Goal: Find specific page/section: Find specific page/section

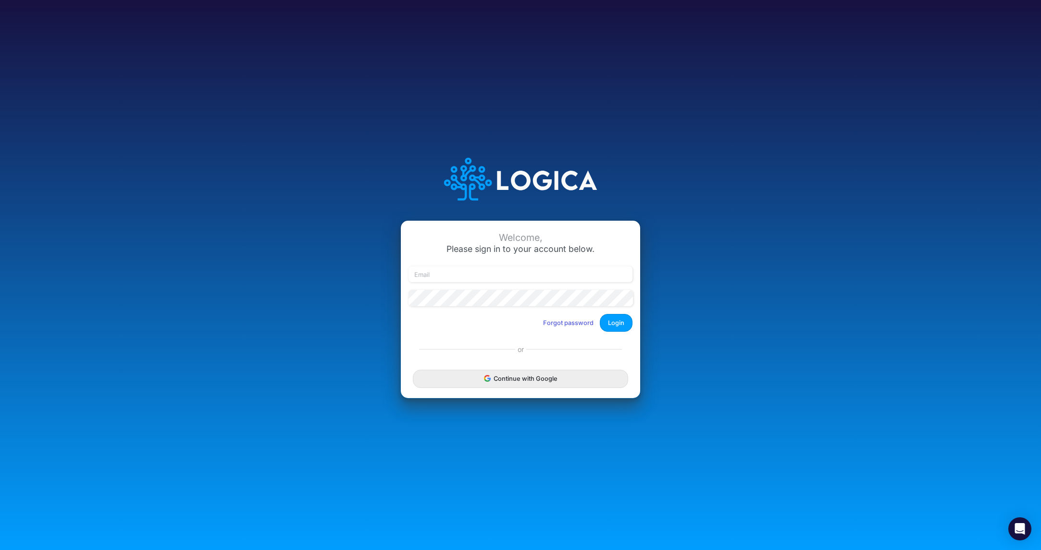
click at [514, 387] on button "Continue with Google" at bounding box center [520, 378] width 215 height 18
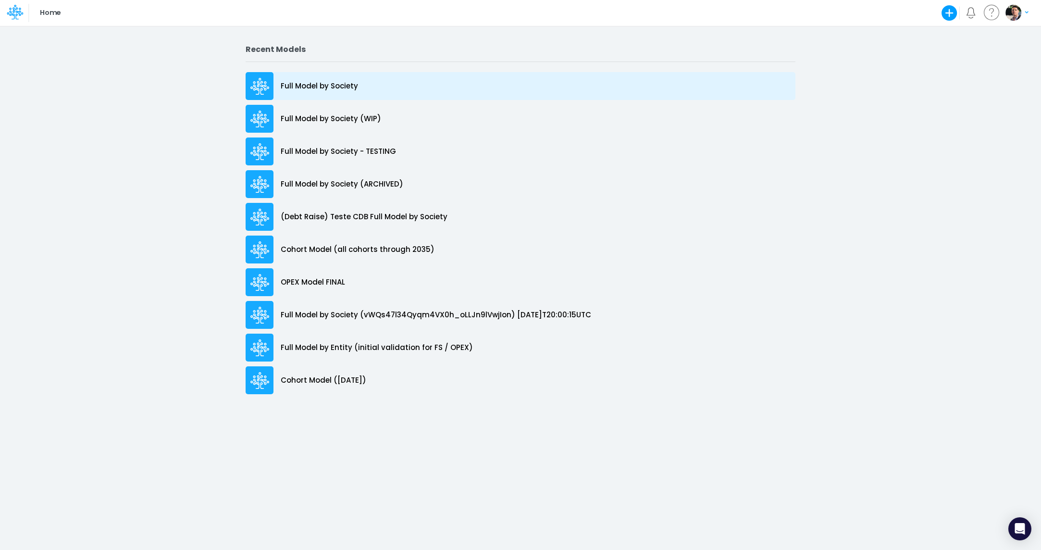
click at [311, 87] on p "Full Model by Society" at bounding box center [319, 86] width 77 height 11
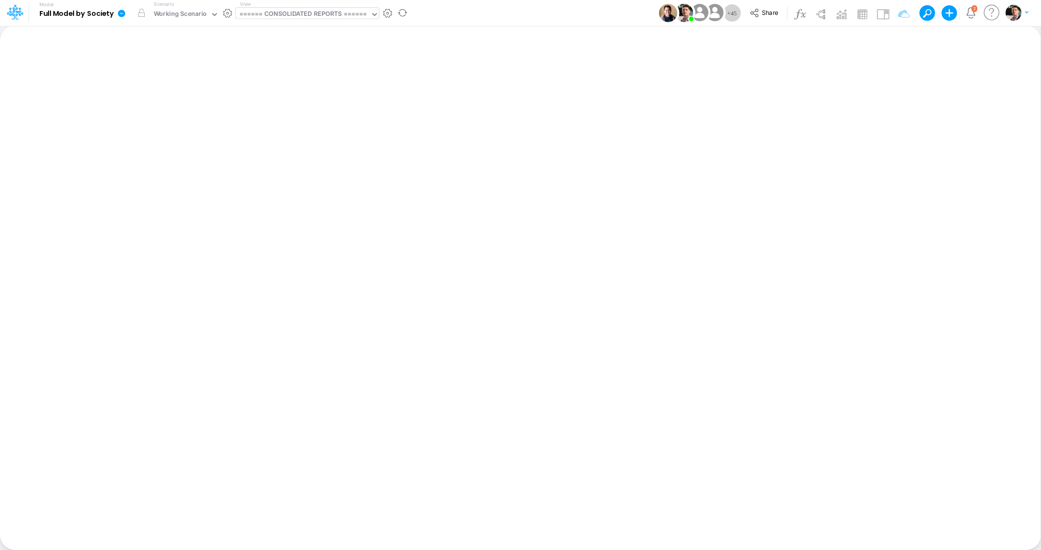
click at [315, 12] on div "====== CONSOLIDATED REPORTS ======" at bounding box center [303, 14] width 128 height 11
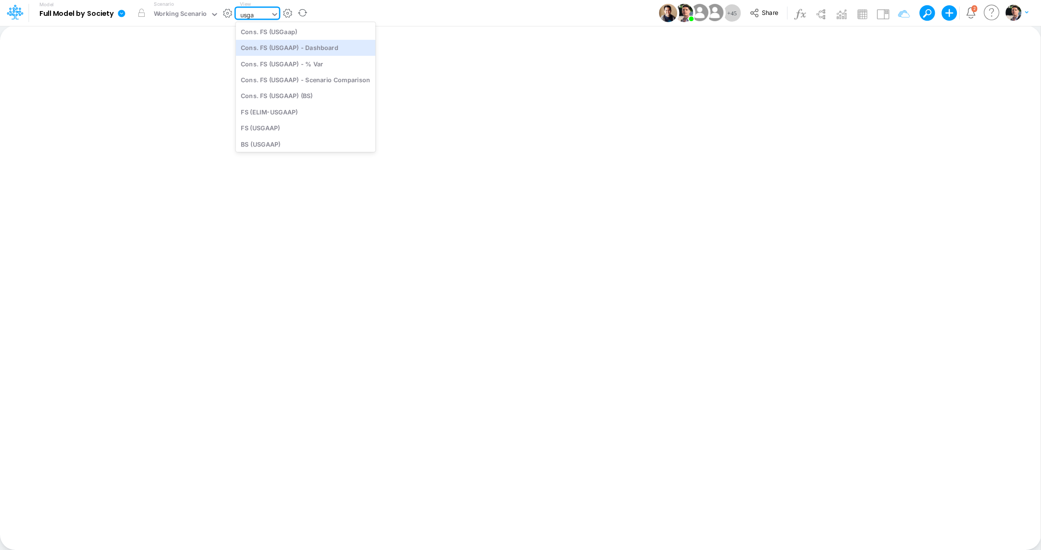
type input "usga"
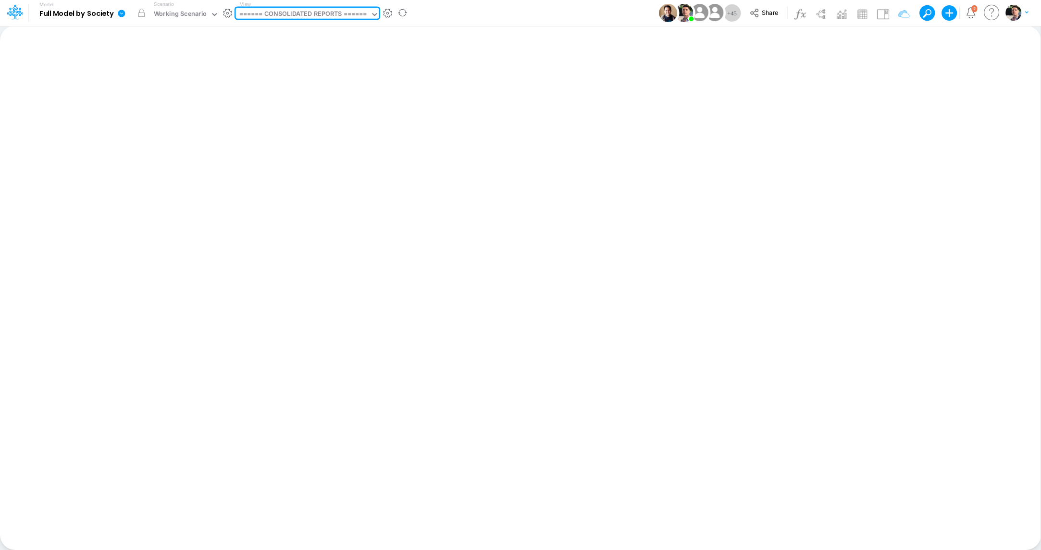
click at [323, 12] on div "====== CONSOLIDATED REPORTS ======" at bounding box center [303, 14] width 128 height 11
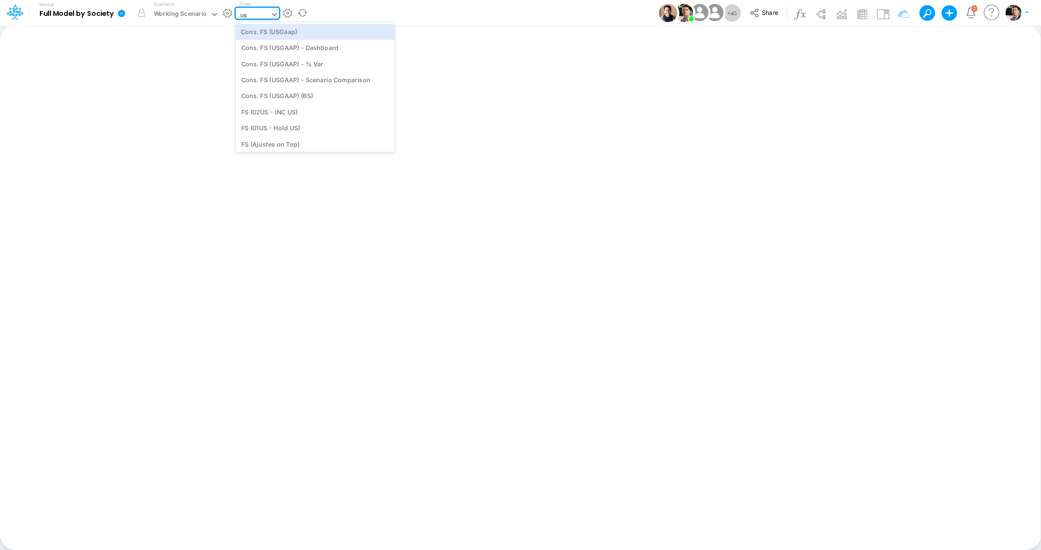
type input "usg"
click at [276, 35] on div "Cons. FS (USGaap)" at bounding box center [306, 32] width 140 height 16
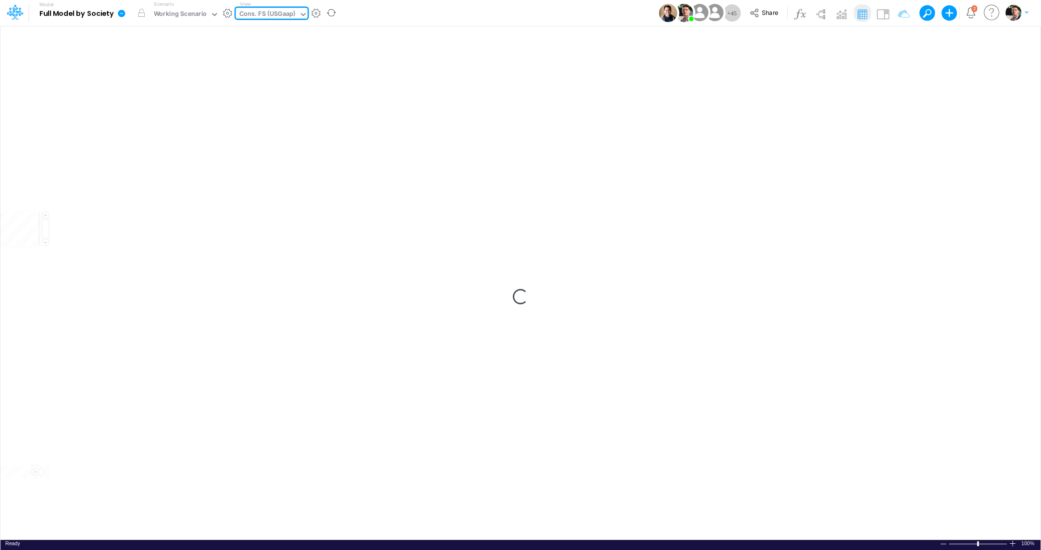
type input "Consolidated FS - USGAAP"
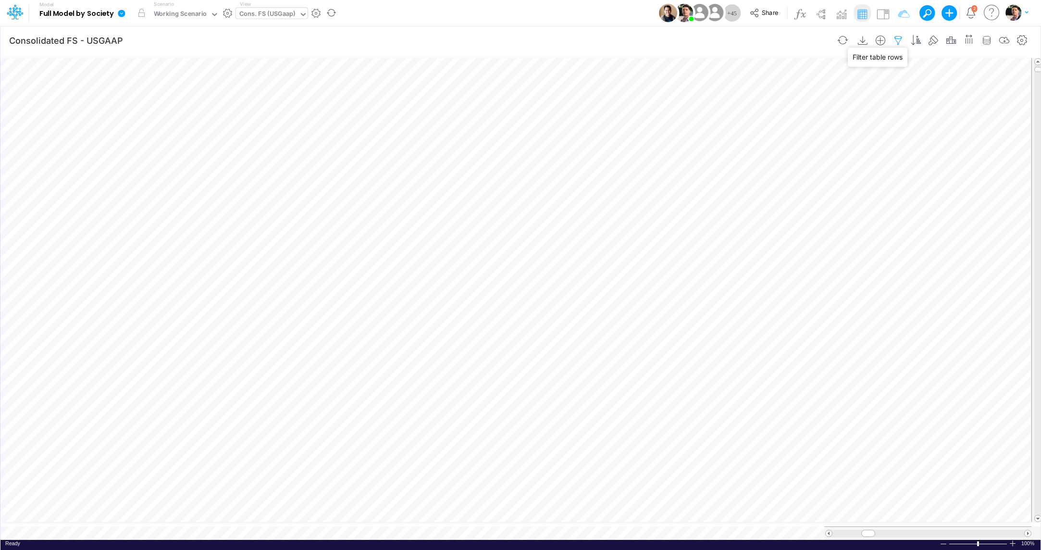
click at [903, 38] on icon "button" at bounding box center [898, 41] width 14 height 10
select select "notEqual"
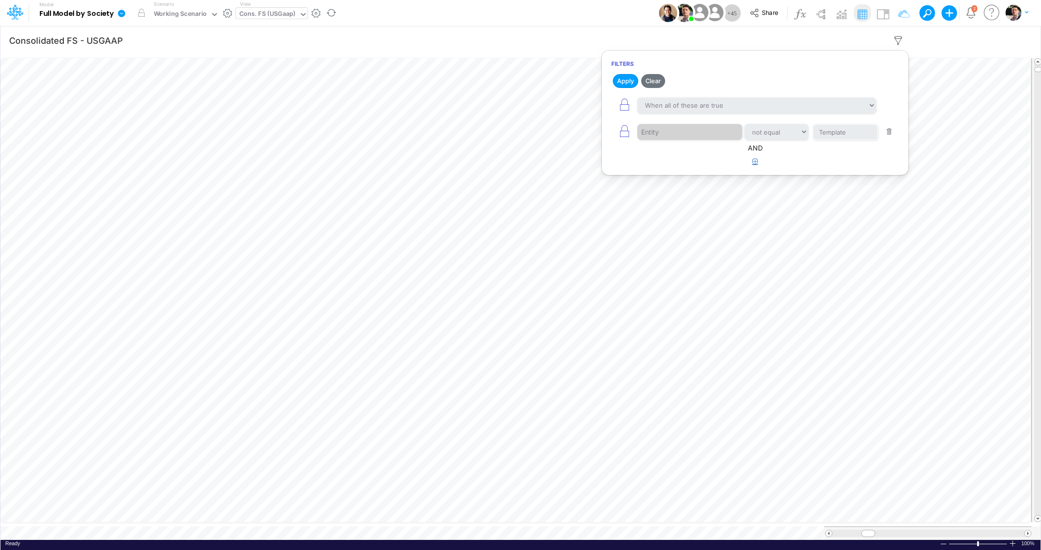
click at [755, 161] on icon "button" at bounding box center [755, 161] width 6 height 6
click at [679, 188] on div at bounding box center [682, 192] width 91 height 16
type input "s"
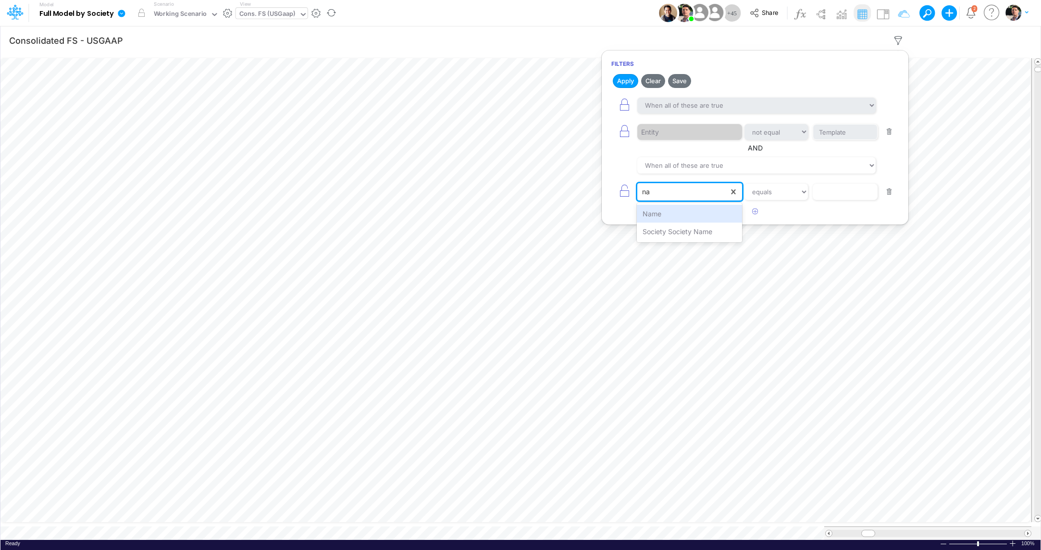
type input "nam"
click at [686, 213] on div "Name" at bounding box center [689, 214] width 105 height 18
select select "contains"
click option "contains" at bounding box center [0, 0] width 0 height 0
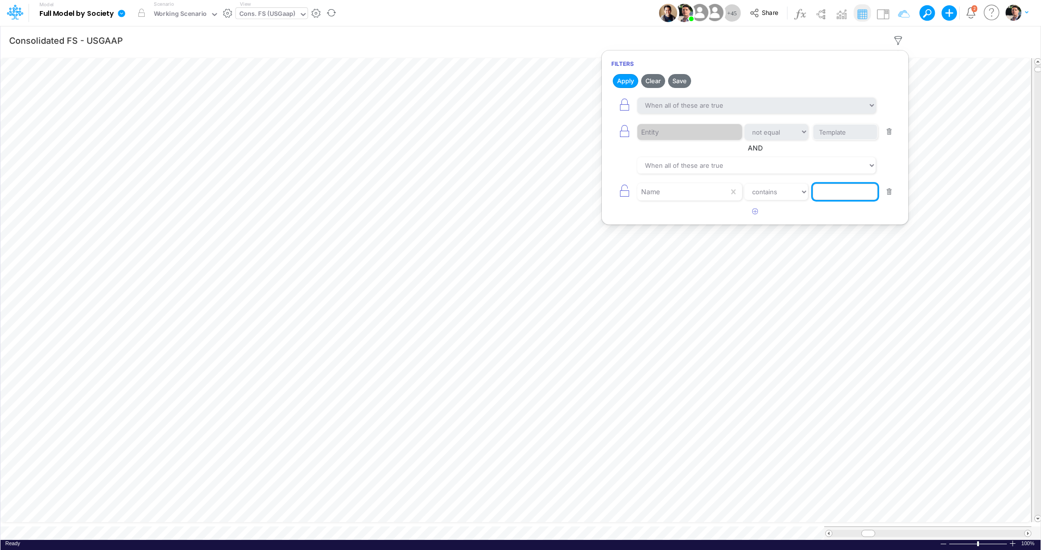
click at [838, 196] on input "text" at bounding box center [844, 192] width 65 height 16
type input "Salaries"
click at [757, 211] on icon "button" at bounding box center [755, 211] width 6 height 6
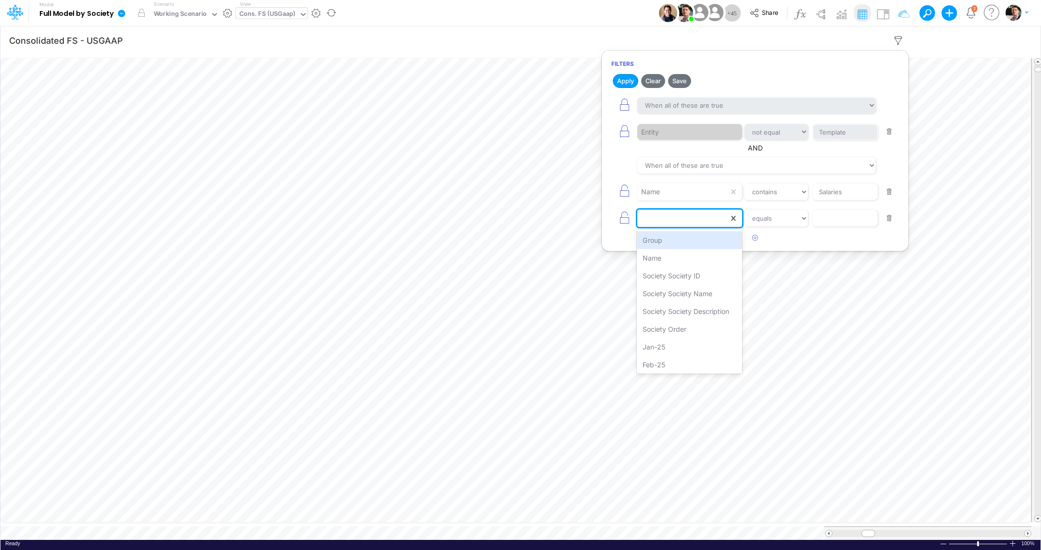
click at [644, 217] on div at bounding box center [682, 218] width 91 height 16
type input "na"
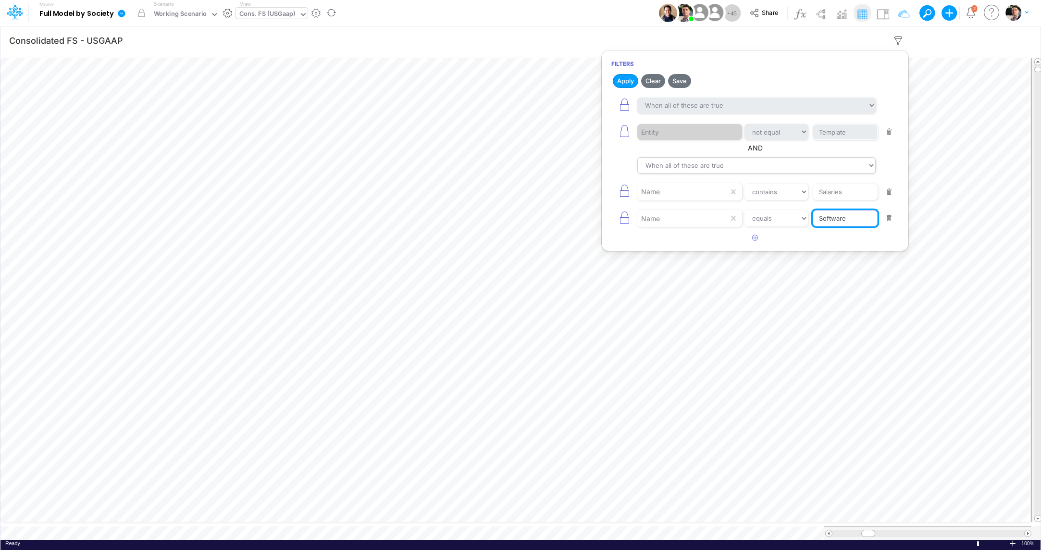
type input "Software"
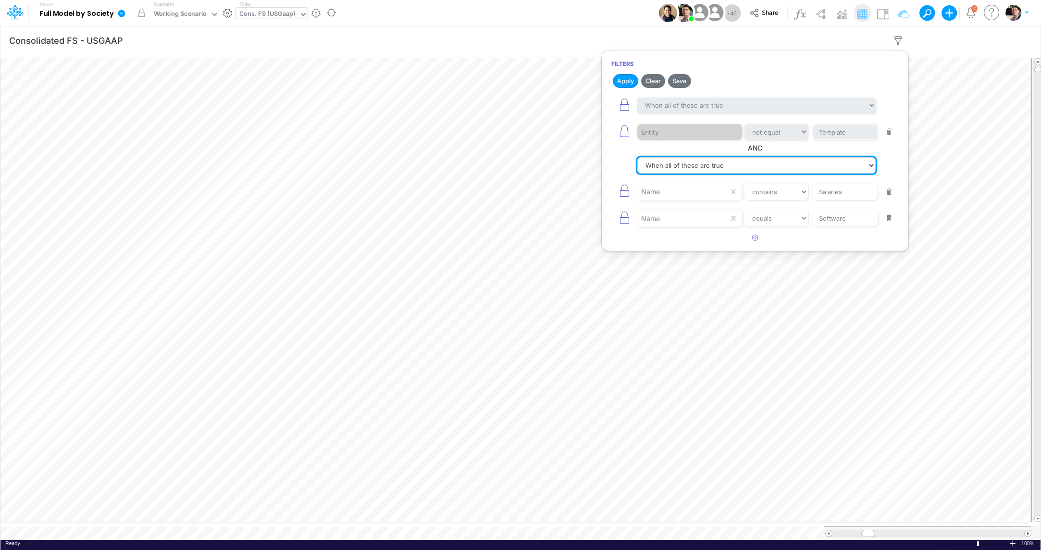
select select "tableSearchOR"
click option "When any of these are true" at bounding box center [0, 0] width 0 height 0
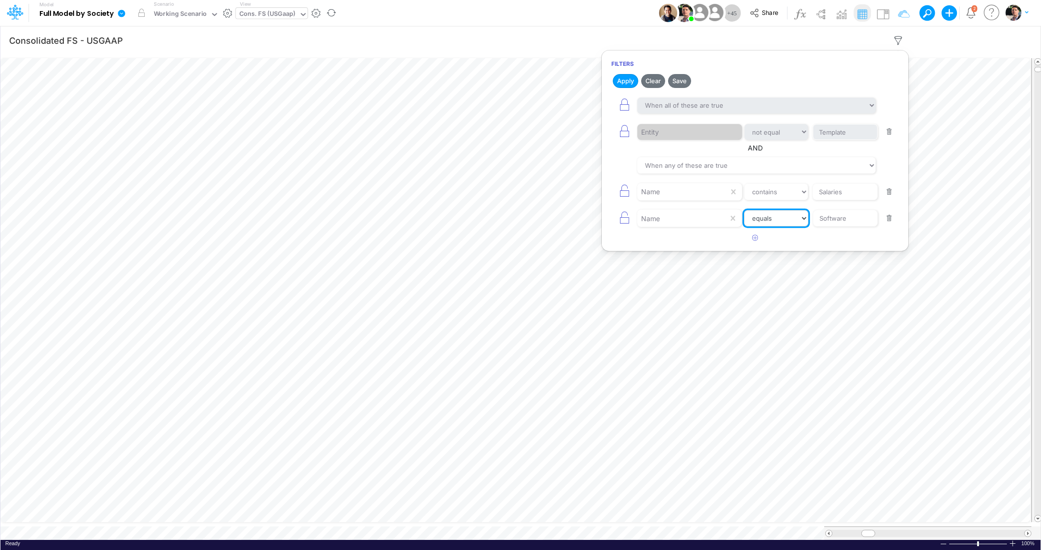
select select "contains"
click option "contains" at bounding box center [0, 0] width 0 height 0
click at [627, 82] on button "Apply" at bounding box center [624, 81] width 25 height 14
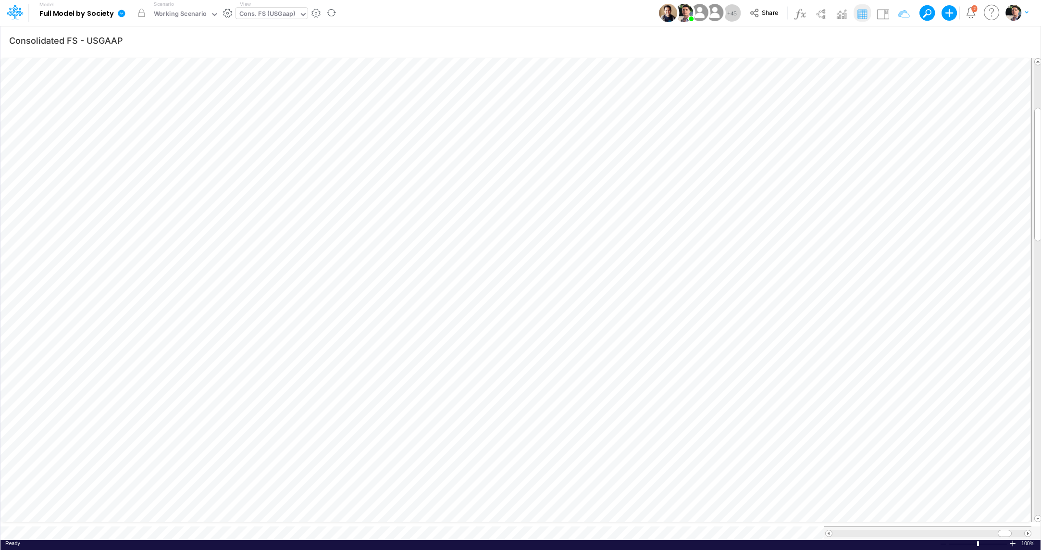
scroll to position [4, 32]
